Goal: Information Seeking & Learning: Find specific page/section

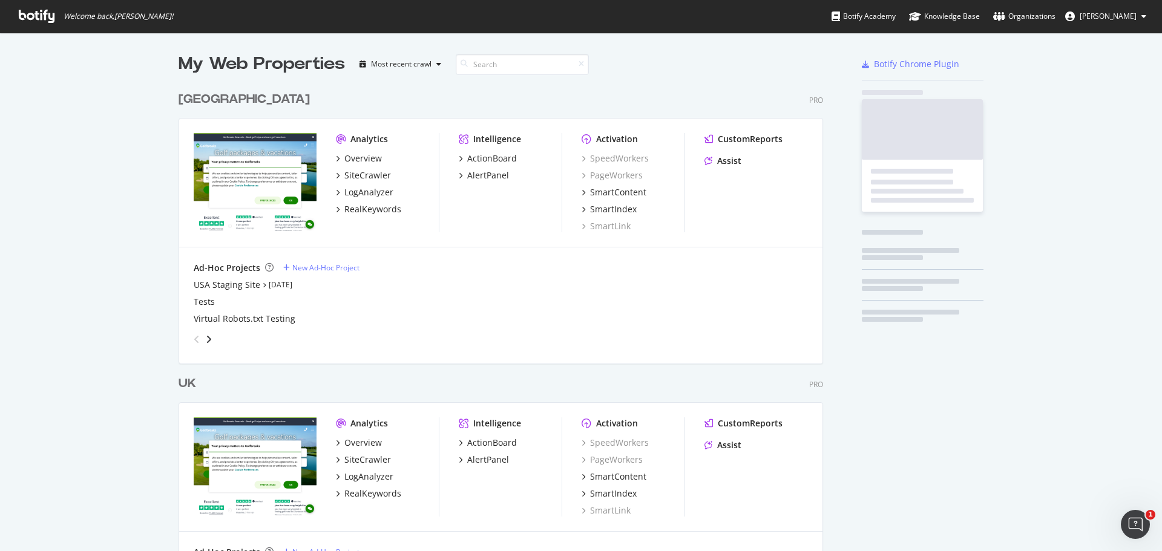
scroll to position [560, 645]
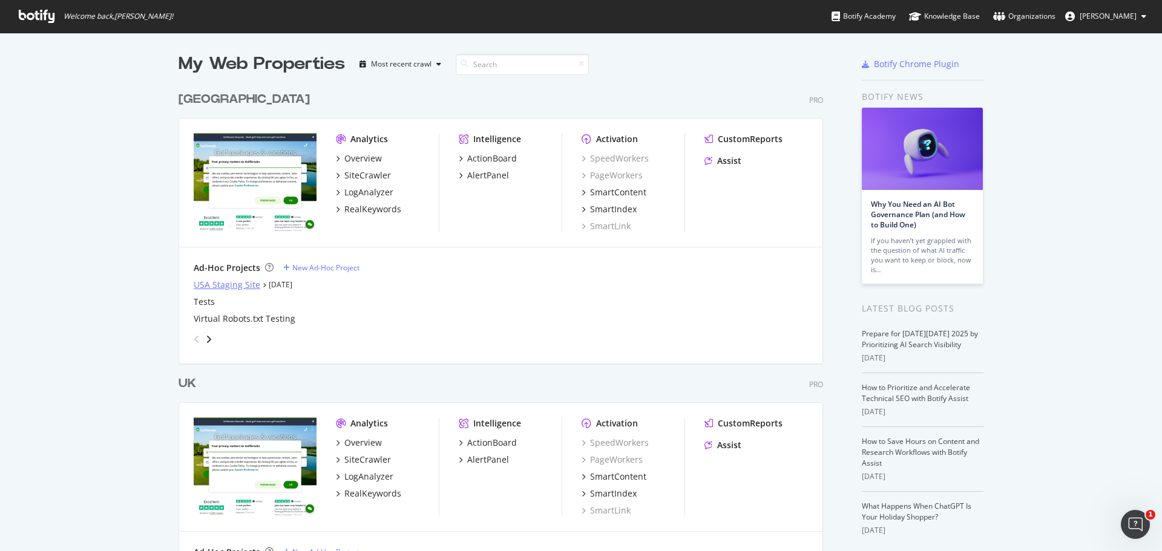
click at [218, 284] on div "USA Staging Site" at bounding box center [227, 285] width 67 height 12
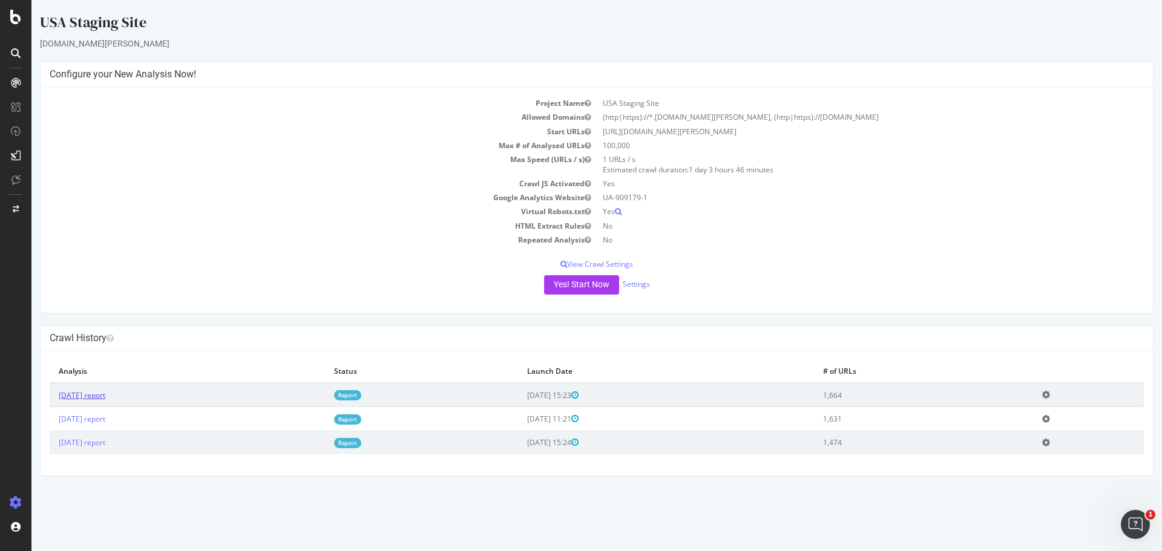
click at [105, 395] on link "[DATE] report" at bounding box center [82, 395] width 47 height 10
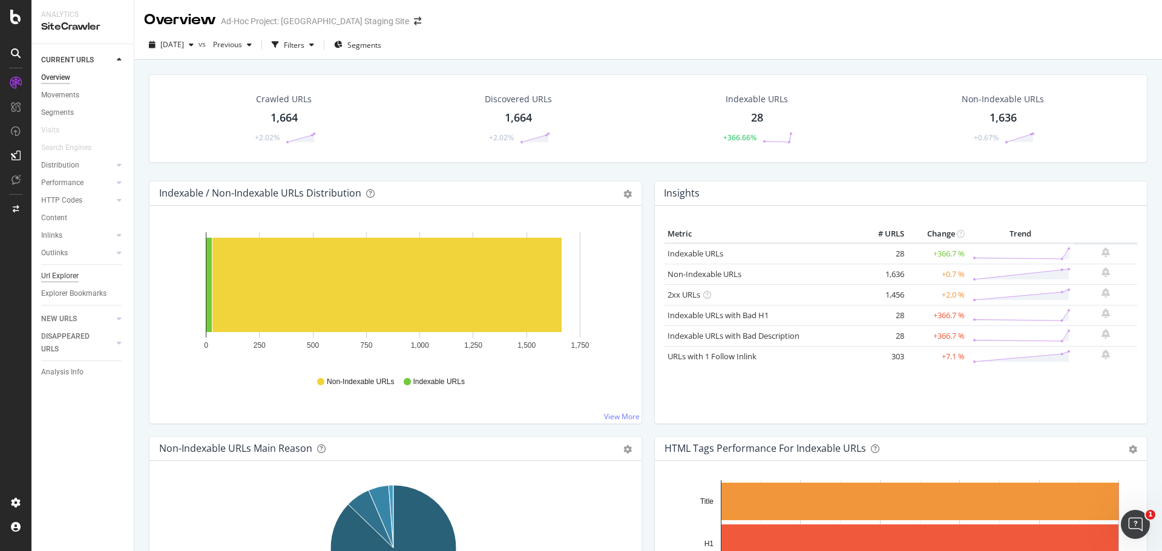
click at [60, 278] on div "Url Explorer" at bounding box center [60, 276] width 38 height 13
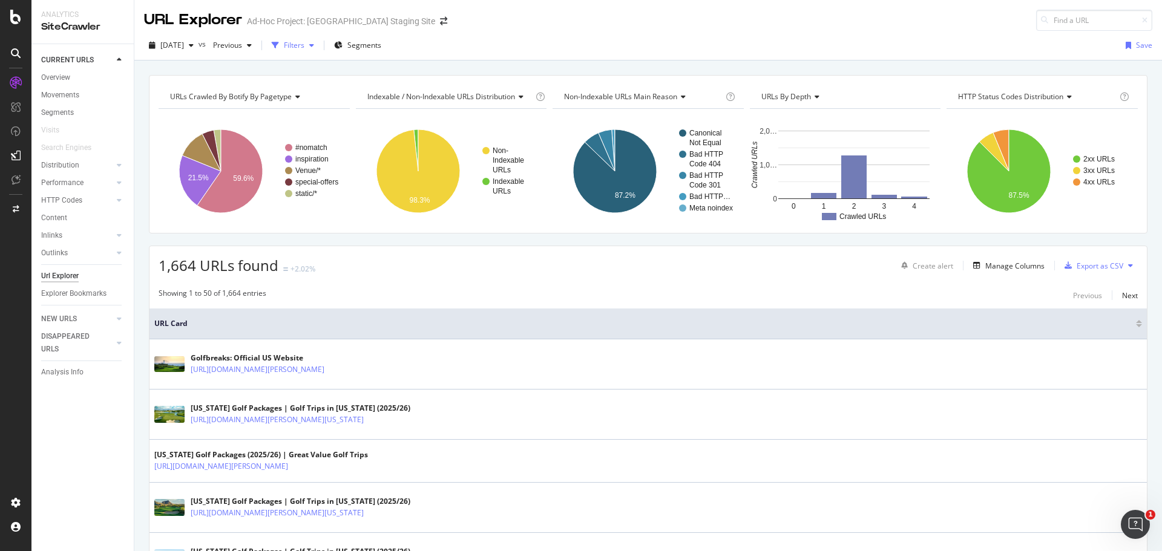
click at [310, 39] on div "Filters" at bounding box center [293, 45] width 52 height 18
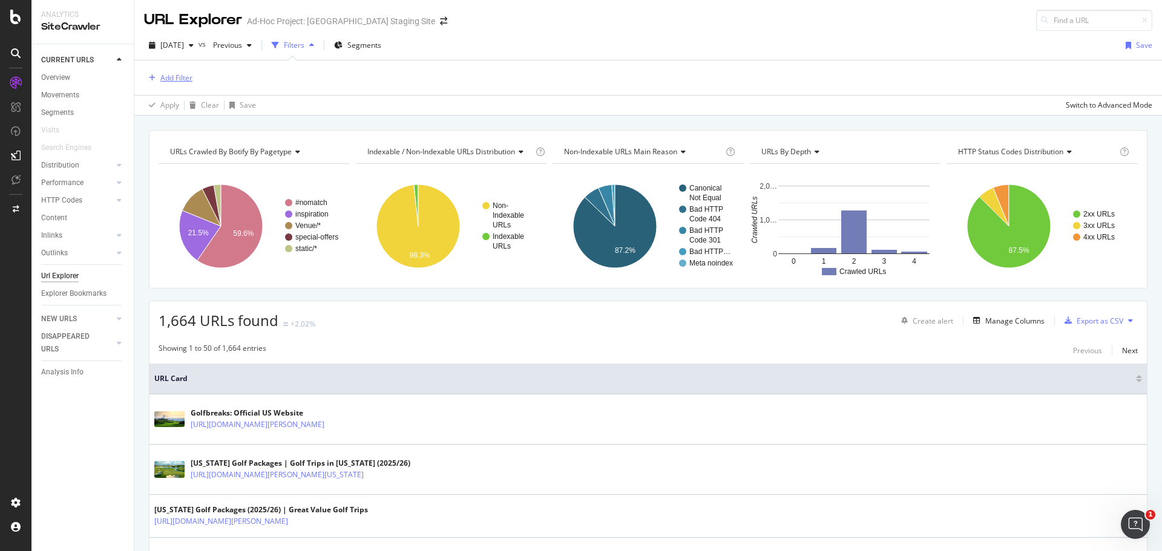
click at [173, 77] on div "Add Filter" at bounding box center [176, 78] width 32 height 10
type input "s"
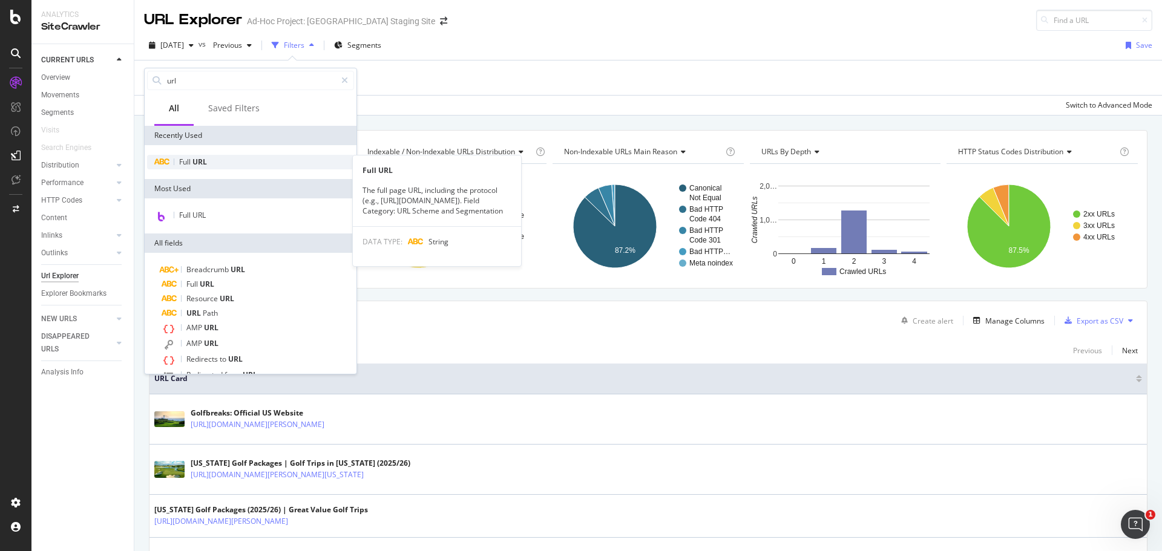
type input "url"
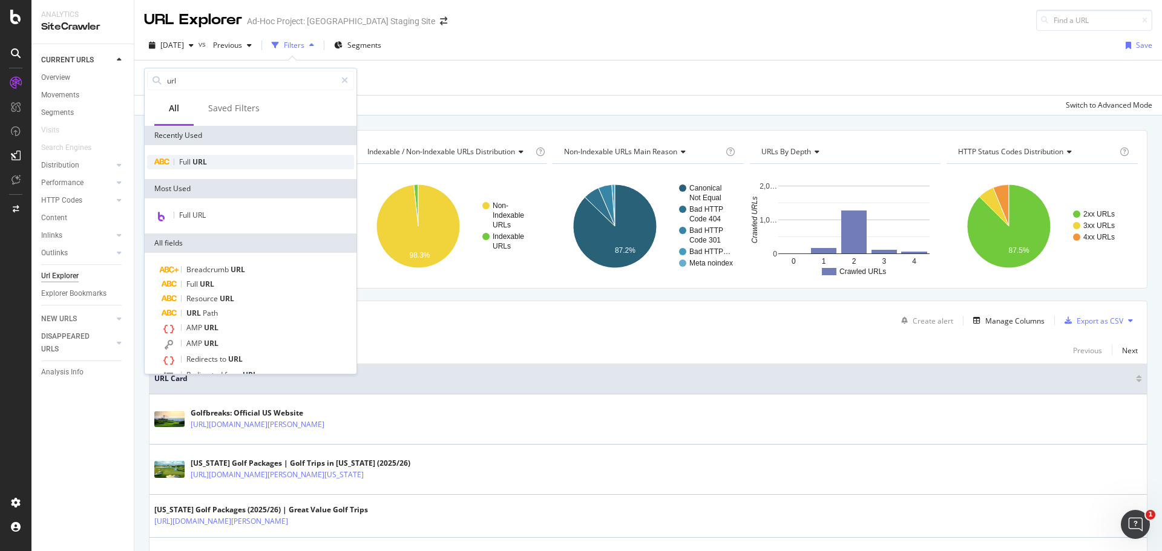
click at [190, 167] on div "Full URL" at bounding box center [250, 162] width 207 height 15
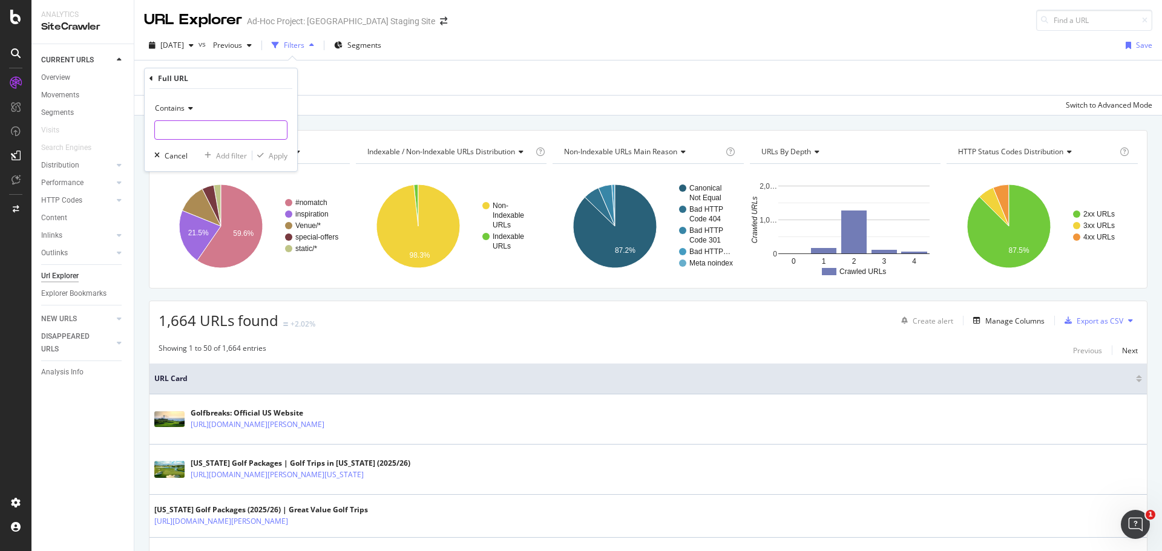
click at [188, 125] on input "text" at bounding box center [221, 129] width 132 height 19
type input "south-[GEOGRAPHIC_DATA]"
click at [267, 154] on div "button" at bounding box center [260, 155] width 16 height 7
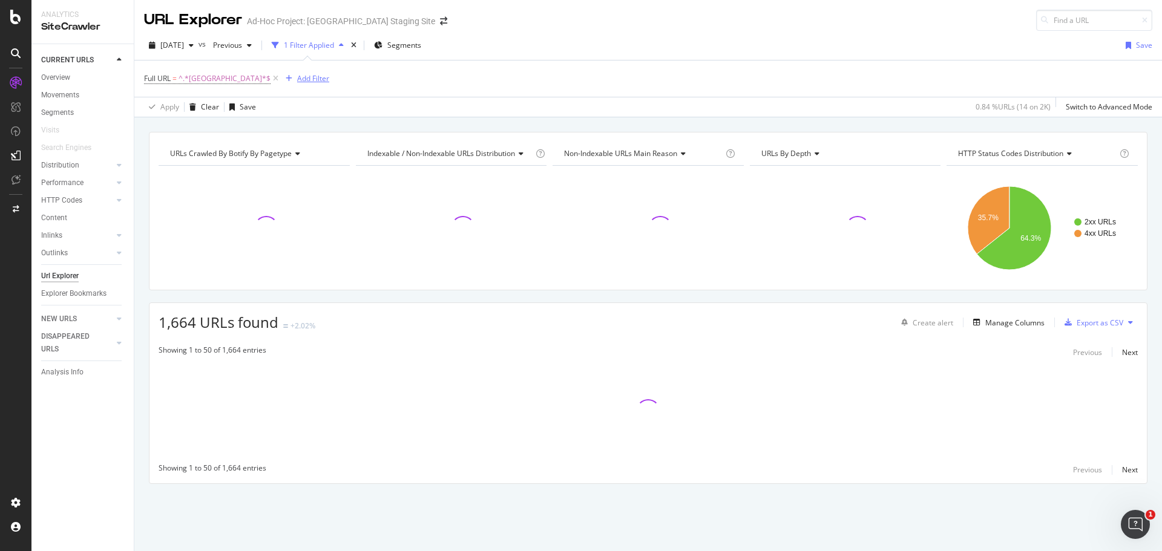
click at [286, 77] on icon "button" at bounding box center [289, 78] width 7 height 7
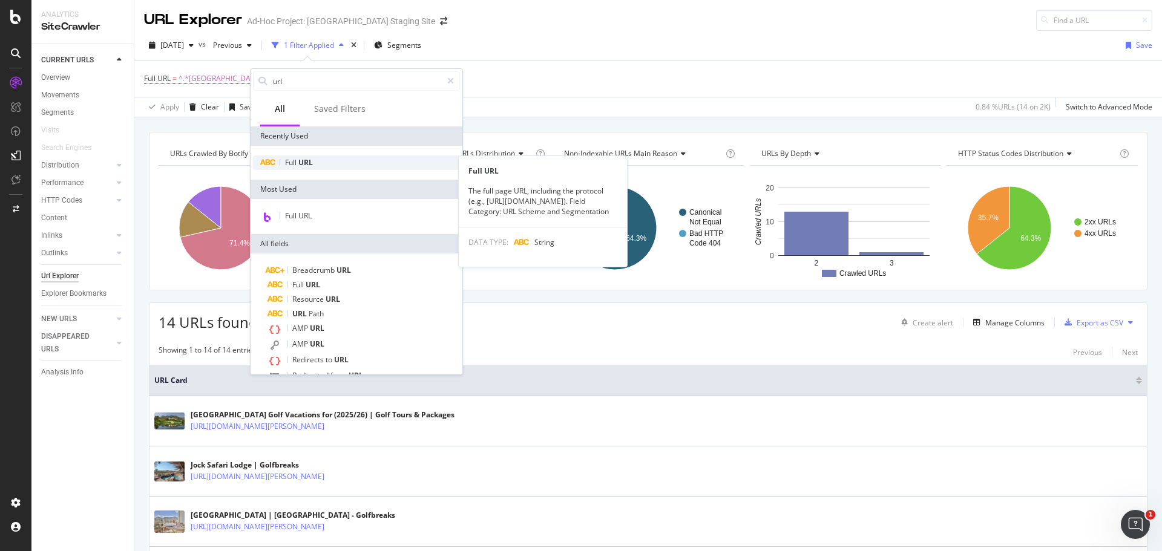
click at [295, 165] on span "Full" at bounding box center [291, 162] width 13 height 10
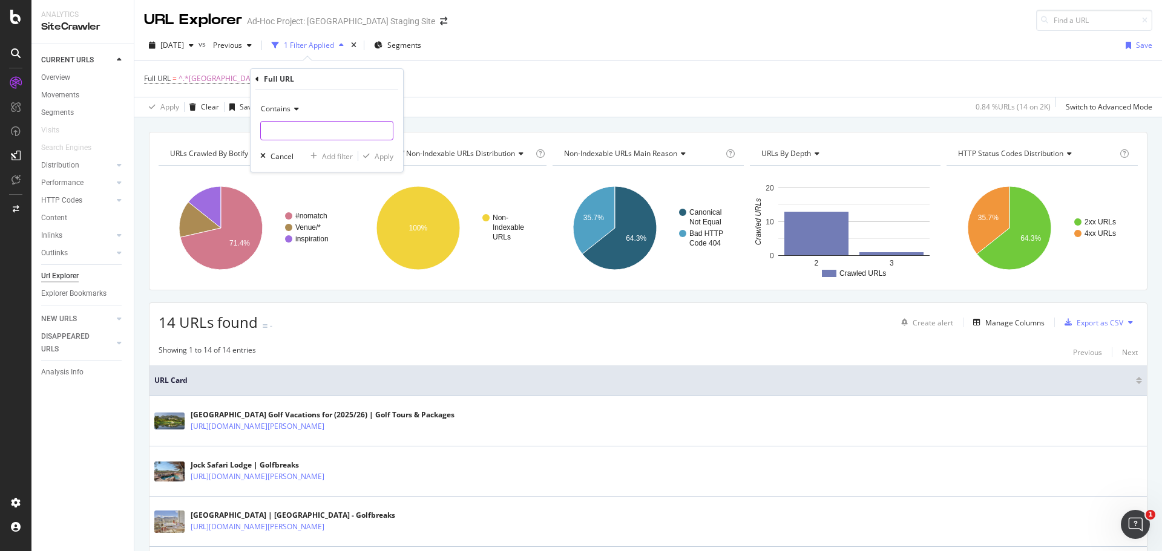
click at [290, 131] on input "text" at bounding box center [327, 130] width 132 height 19
type input "cape-town"
click at [391, 159] on div "Apply" at bounding box center [383, 156] width 19 height 10
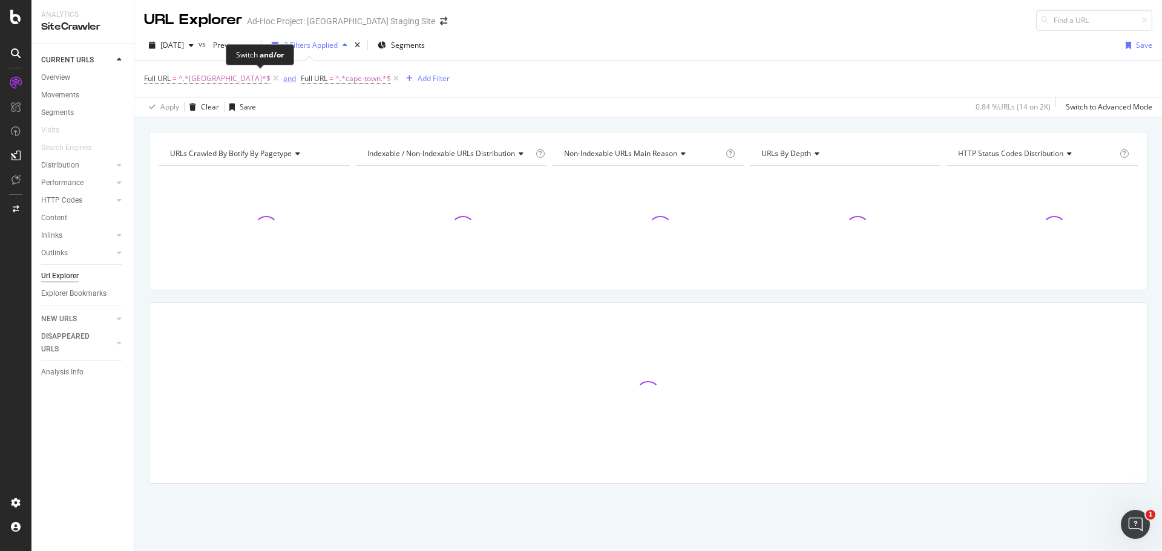
click at [283, 82] on div "and" at bounding box center [289, 78] width 13 height 10
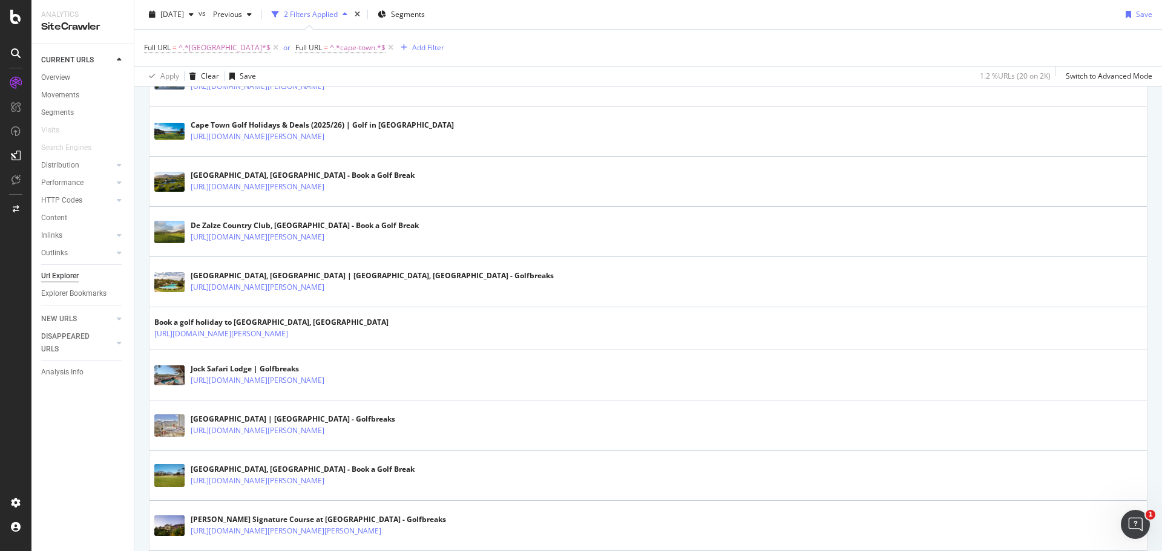
scroll to position [338, 0]
